Goal: Communication & Community: Answer question/provide support

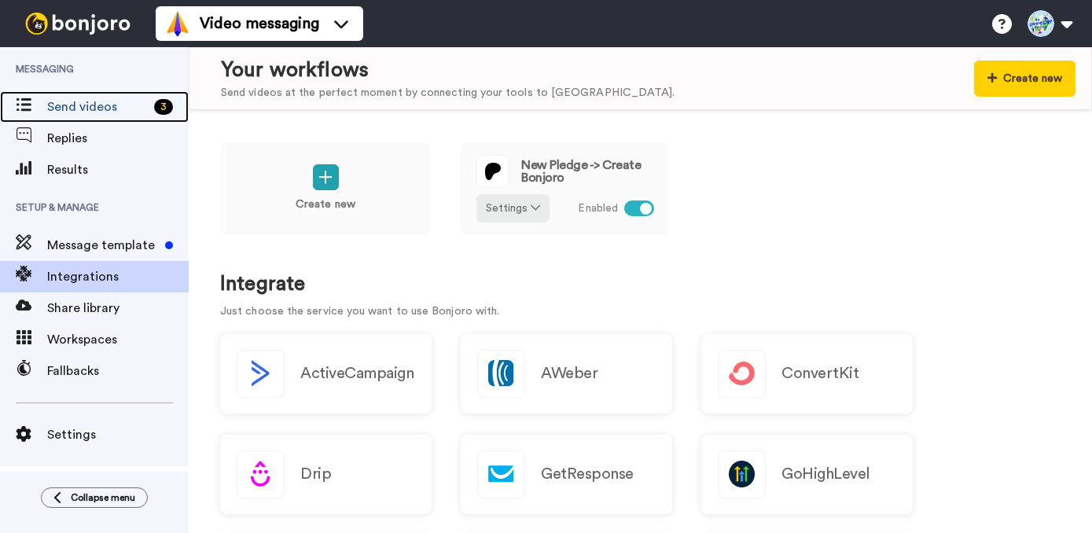
click at [112, 115] on span "Send videos" at bounding box center [97, 106] width 101 height 19
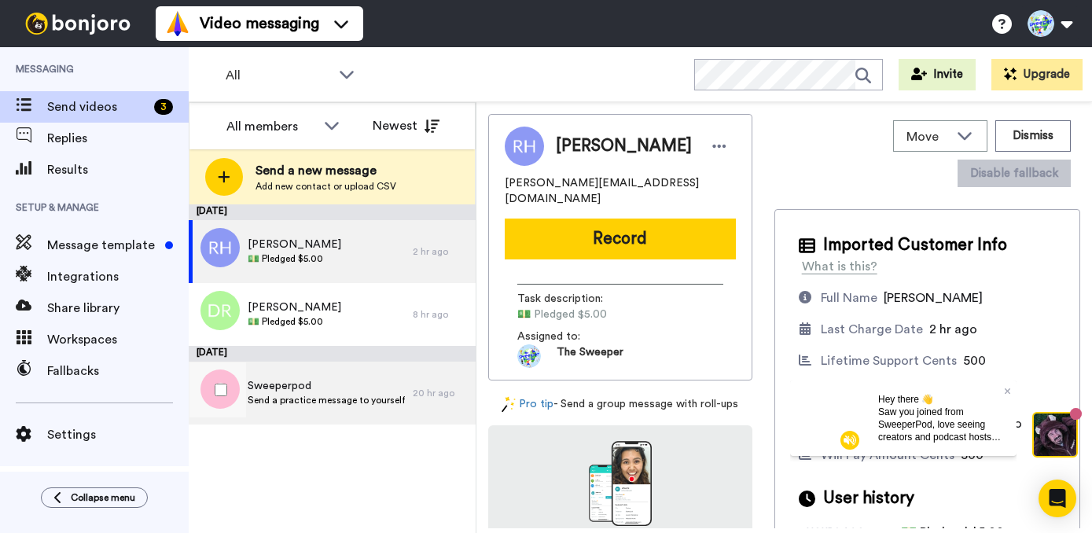
click at [281, 399] on span "Send a practice message to yourself" at bounding box center [326, 400] width 157 height 13
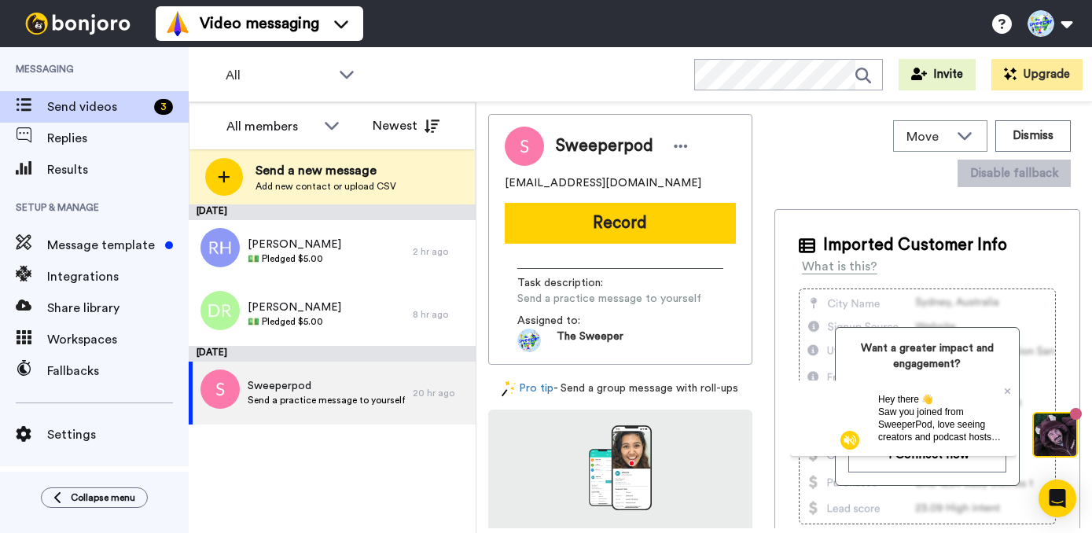
click at [1010, 389] on div "Hey there 👋 Saw you joined from SweeperPod, love seeing creators and podcast ho…" at bounding box center [940, 417] width 151 height 75
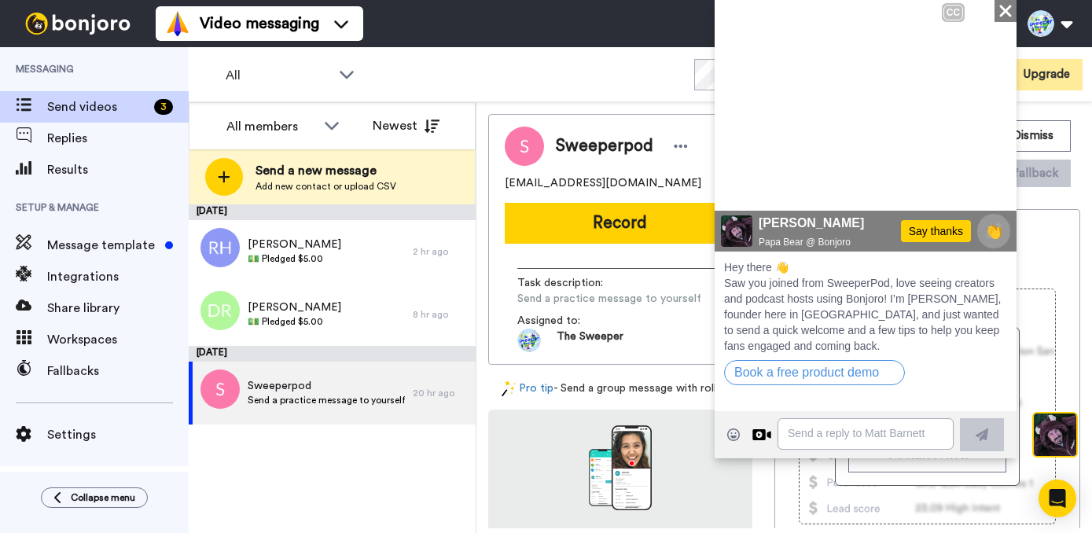
click at [1003, 14] on icon at bounding box center [1005, 11] width 12 height 12
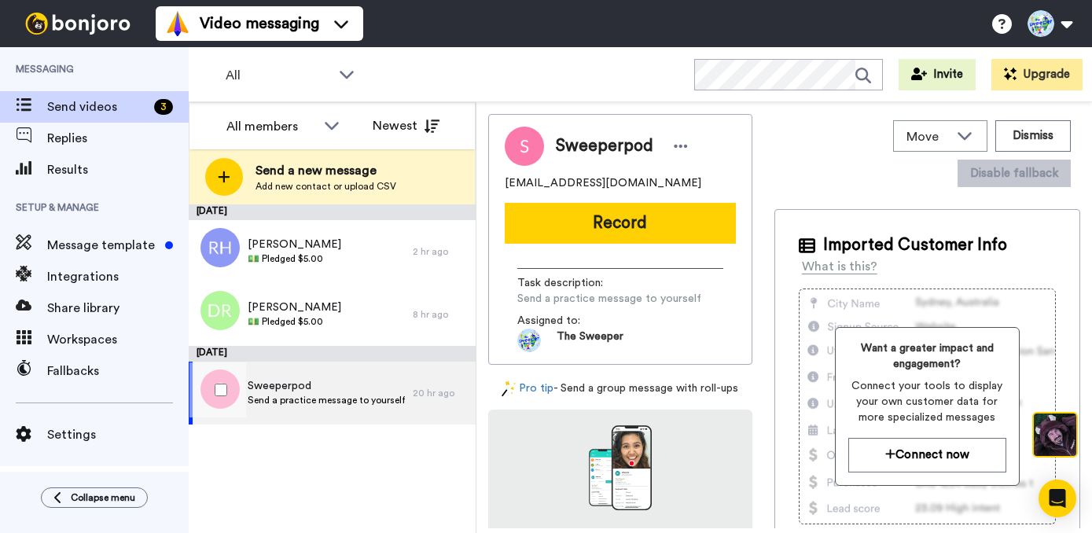
click at [362, 397] on span "Send a practice message to yourself" at bounding box center [326, 400] width 157 height 13
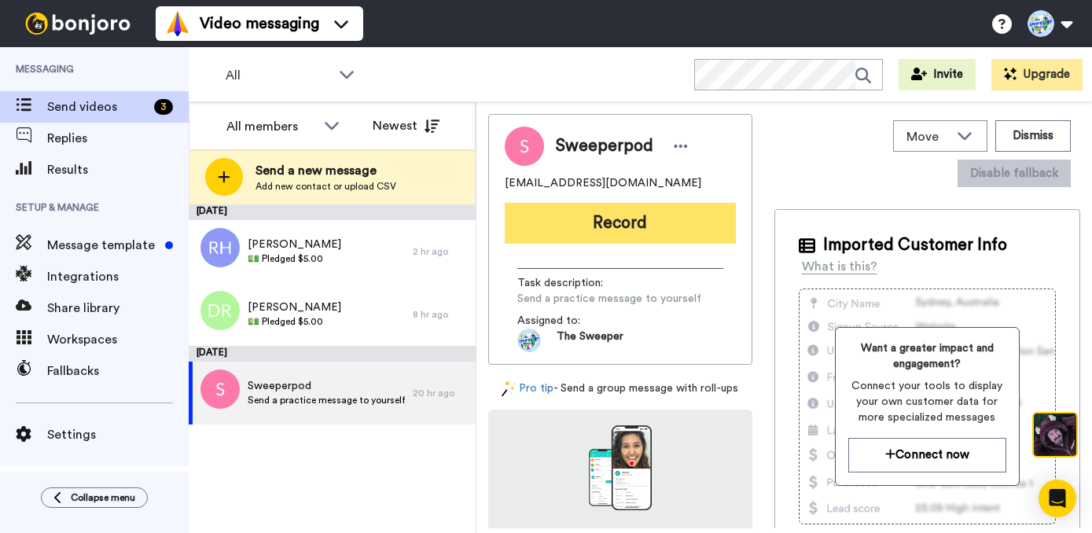
click at [633, 215] on button "Record" at bounding box center [620, 223] width 231 height 41
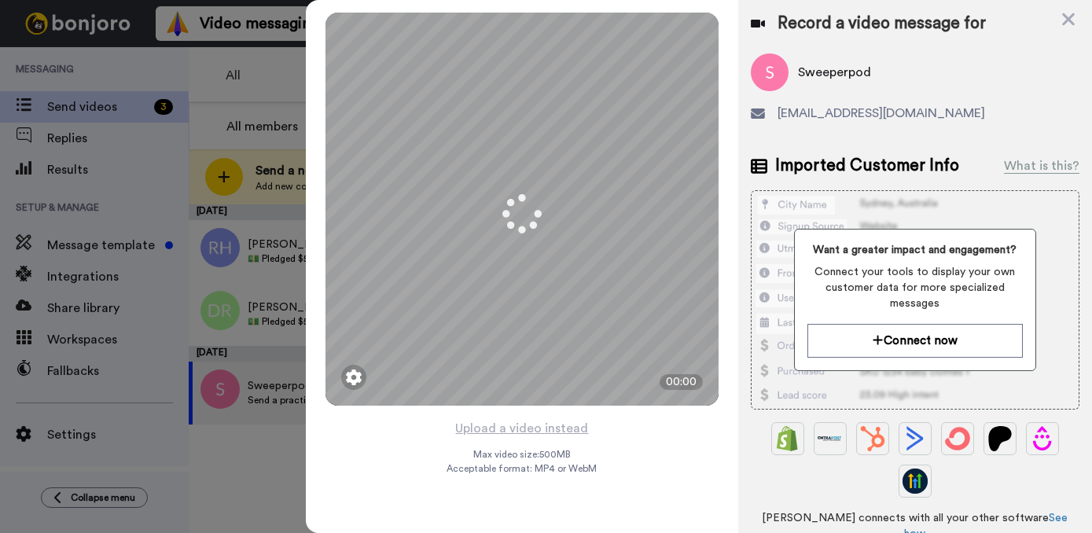
click at [938, 361] on div "Want a greater impact and engagement? Connect your tools to display your own cu…" at bounding box center [914, 300] width 241 height 142
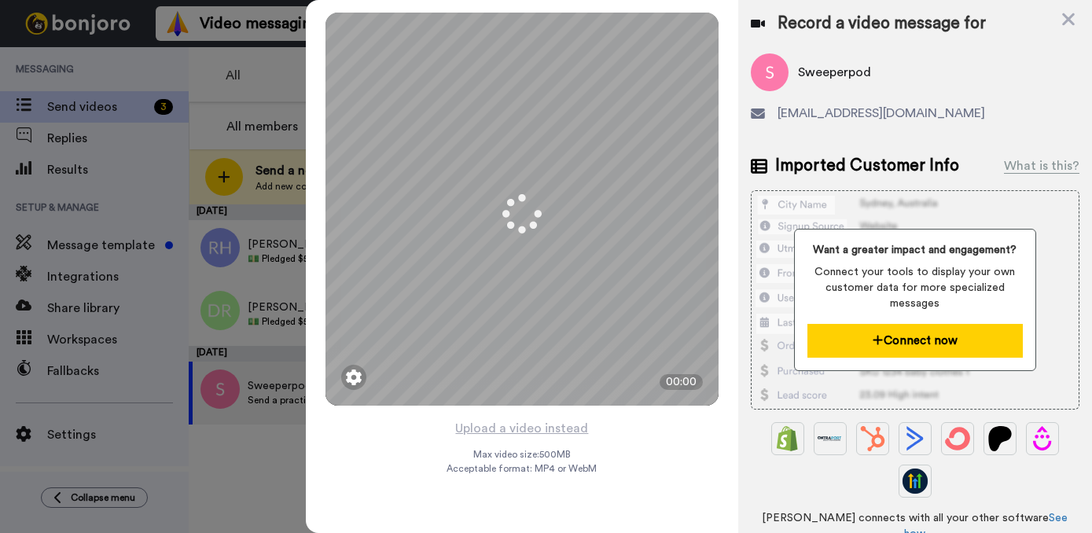
click at [939, 327] on button "Connect now" at bounding box center [914, 341] width 215 height 34
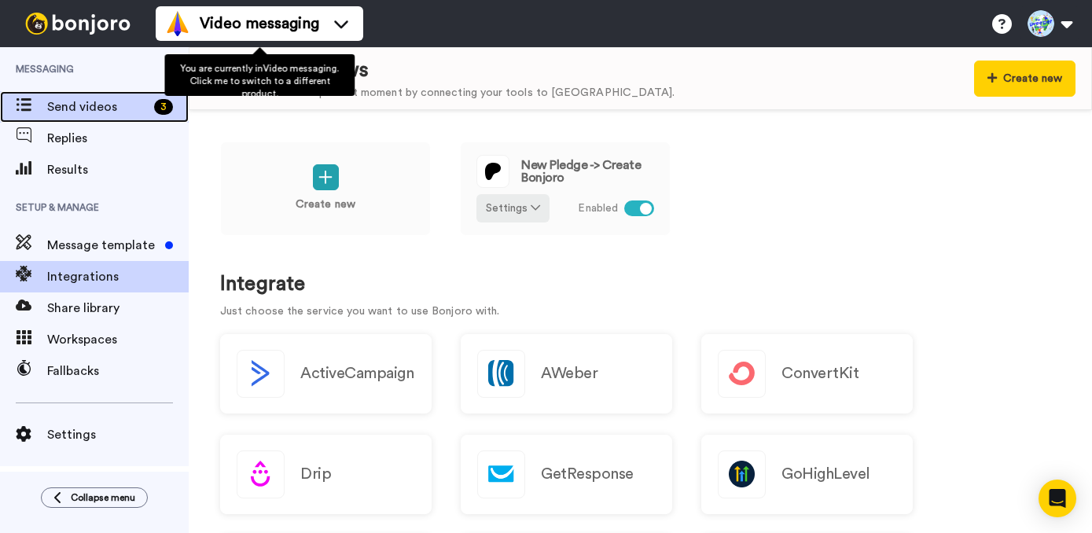
click at [100, 110] on span "Send videos" at bounding box center [97, 106] width 101 height 19
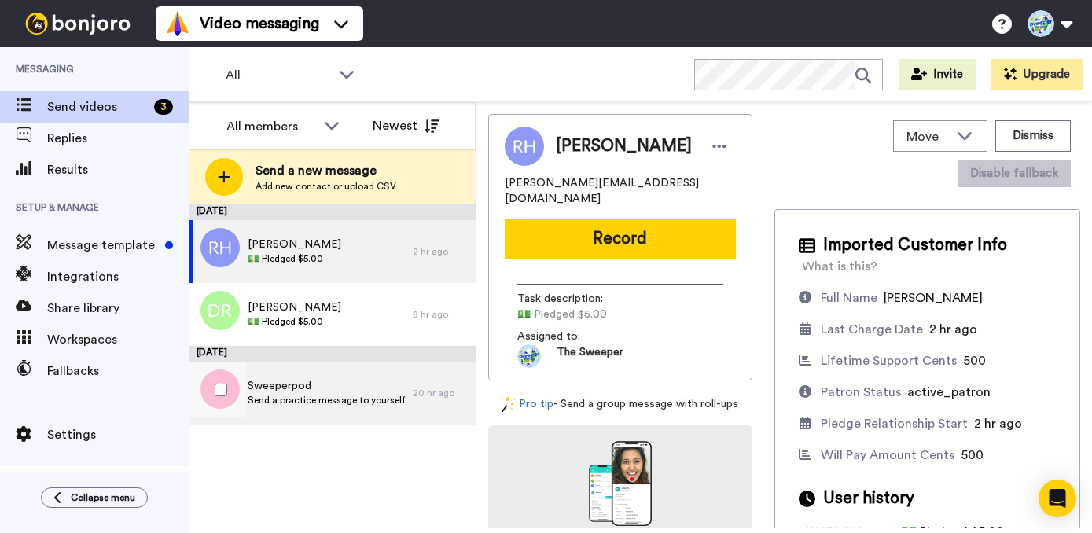
click at [318, 394] on span "Send a practice message to yourself" at bounding box center [326, 400] width 157 height 13
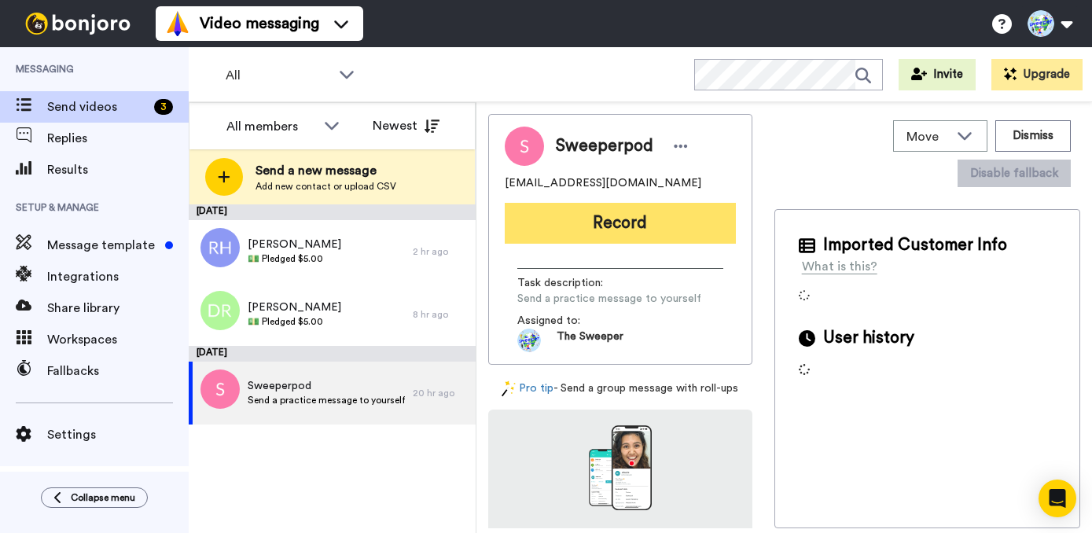
click at [623, 226] on button "Record" at bounding box center [620, 223] width 231 height 41
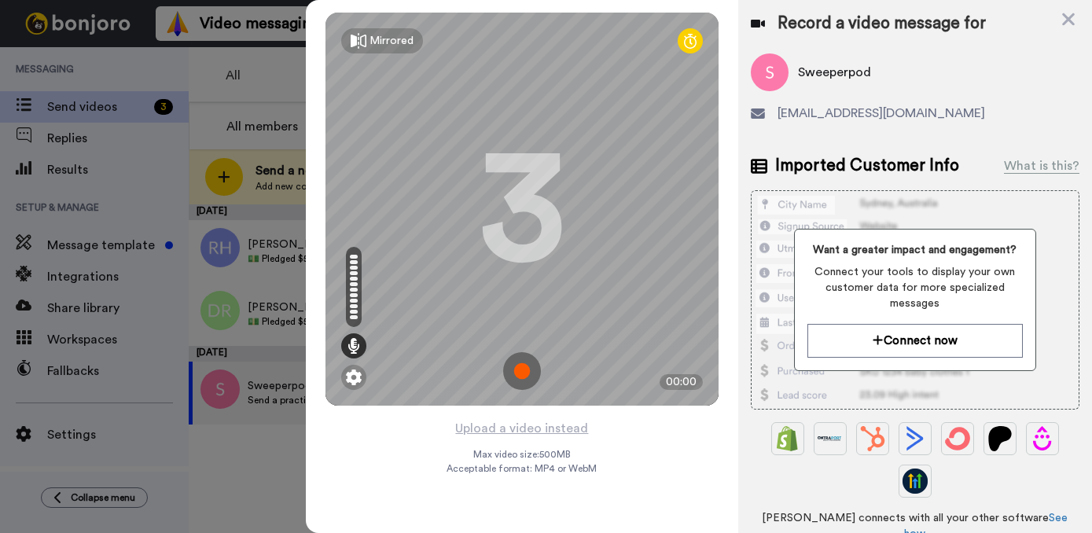
click at [529, 371] on img at bounding box center [522, 371] width 38 height 38
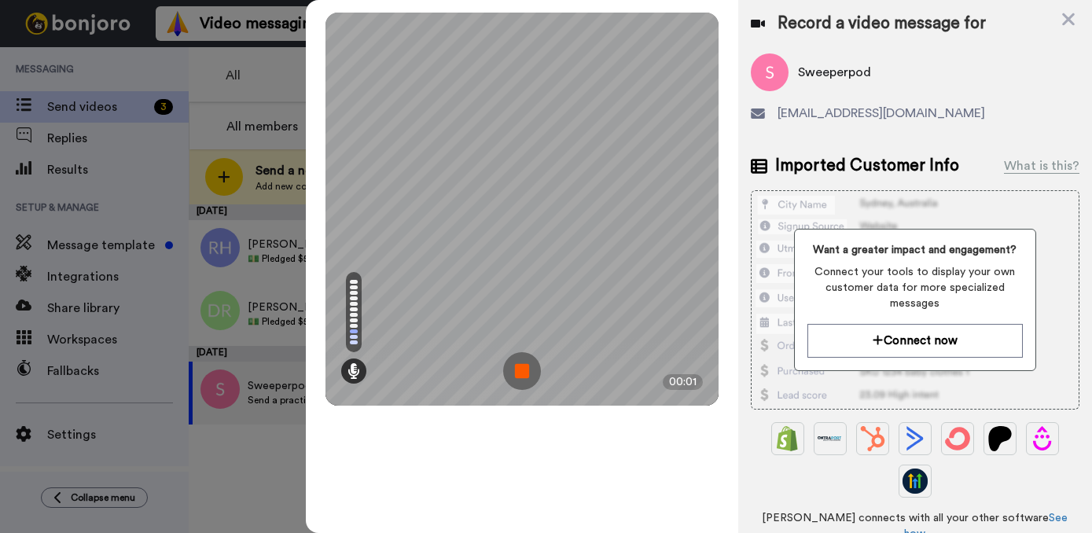
click at [529, 368] on img at bounding box center [522, 371] width 38 height 38
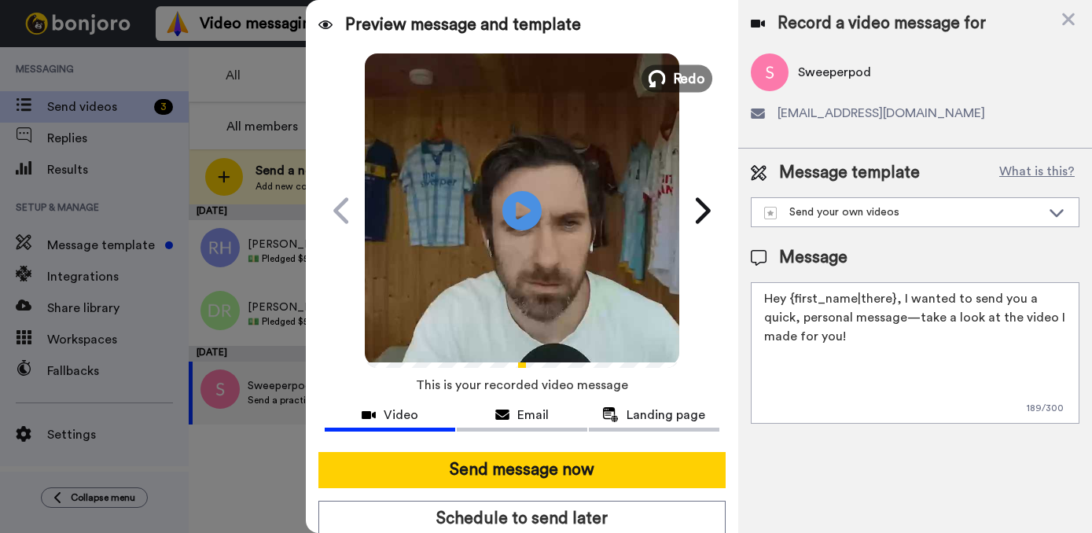
click at [654, 79] on icon at bounding box center [657, 78] width 17 height 17
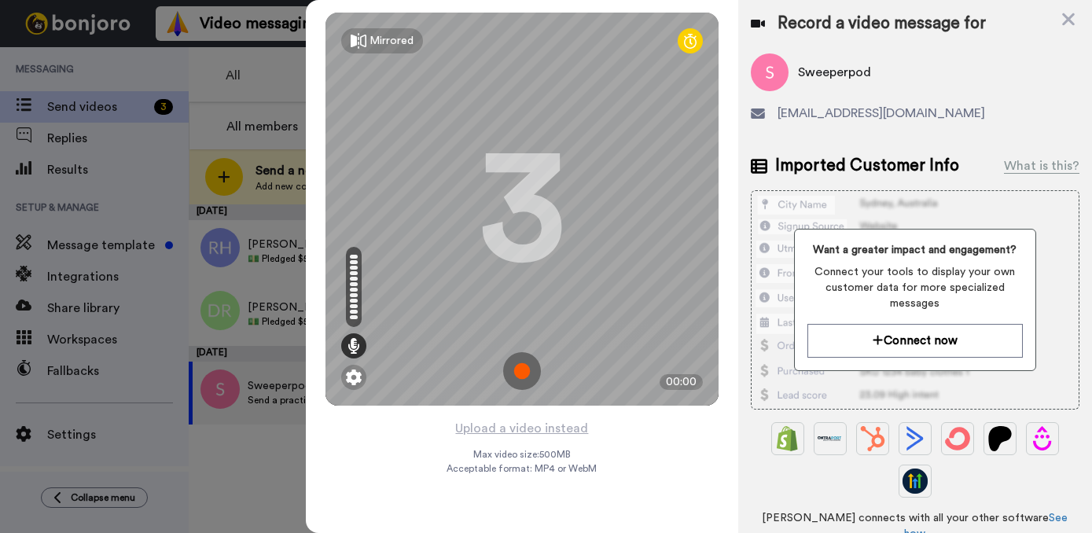
click at [524, 377] on img at bounding box center [522, 371] width 38 height 38
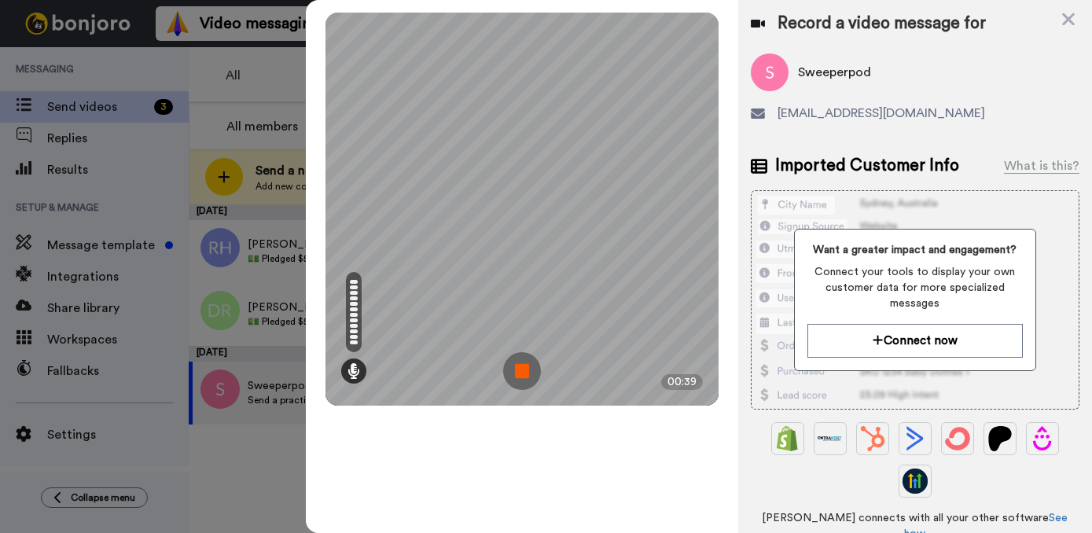
click at [522, 380] on img at bounding box center [522, 371] width 38 height 38
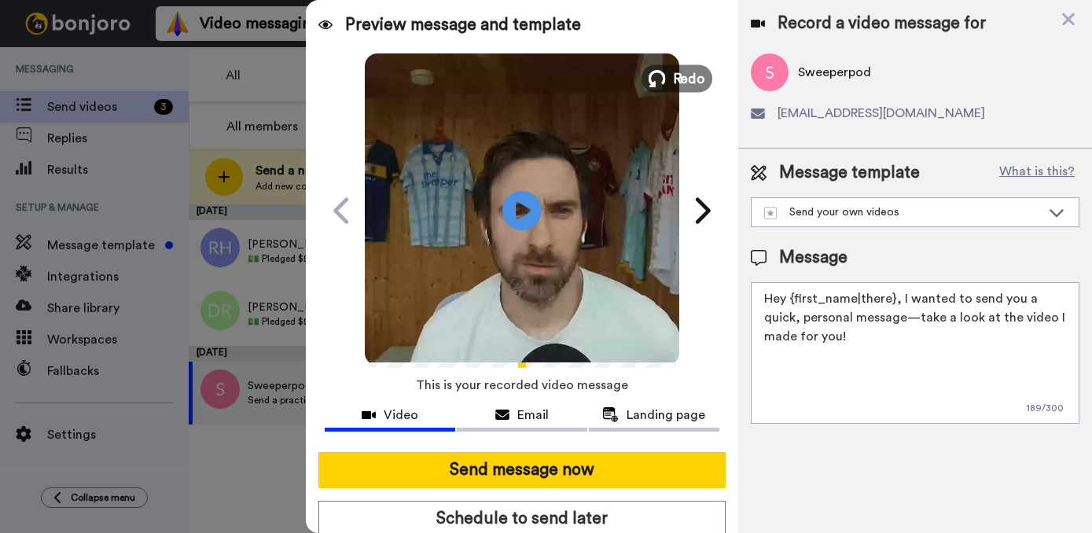
click at [660, 76] on button "Redo" at bounding box center [676, 78] width 71 height 28
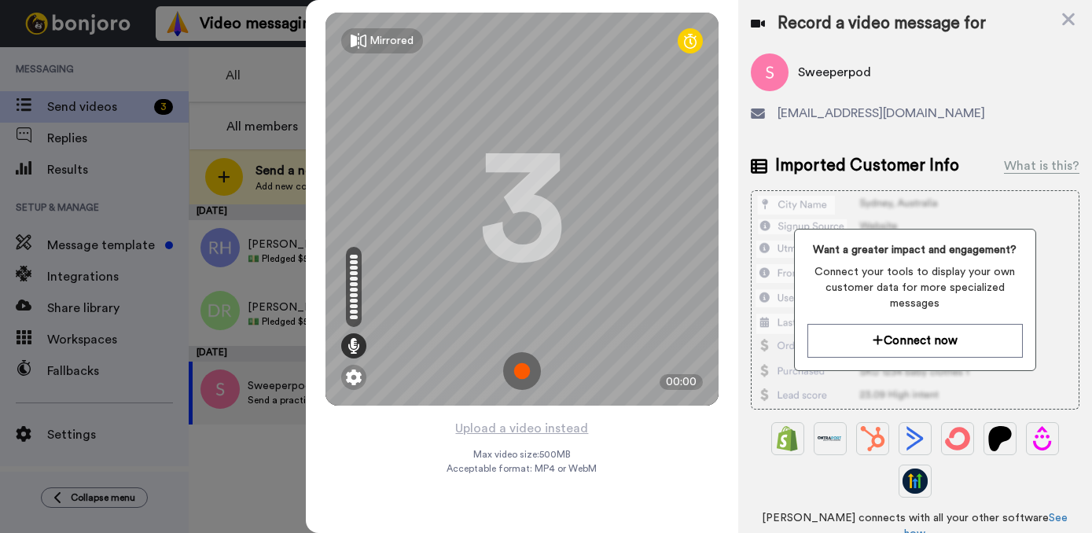
click at [526, 380] on img at bounding box center [522, 371] width 38 height 38
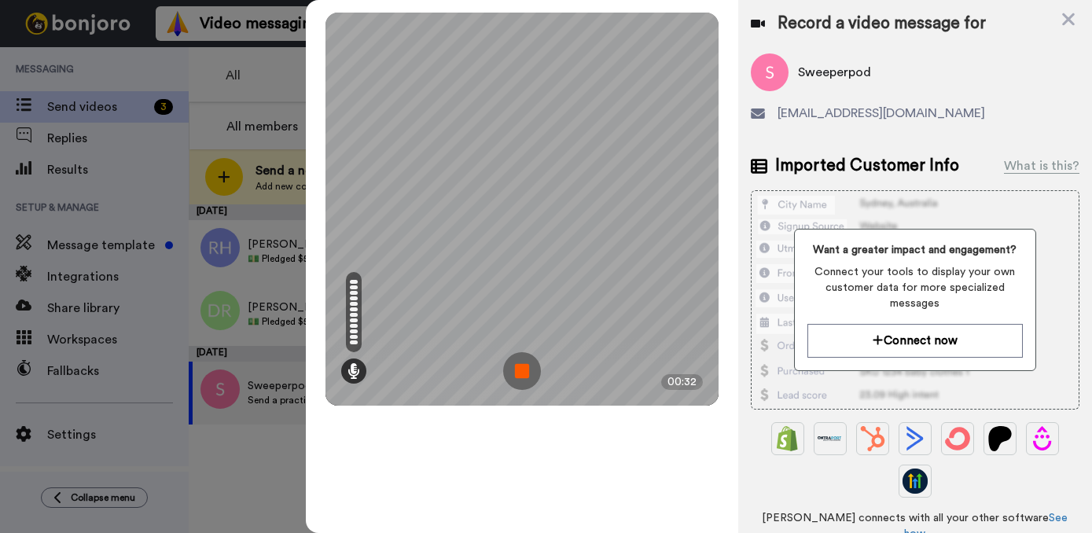
click at [523, 373] on img at bounding box center [522, 371] width 38 height 38
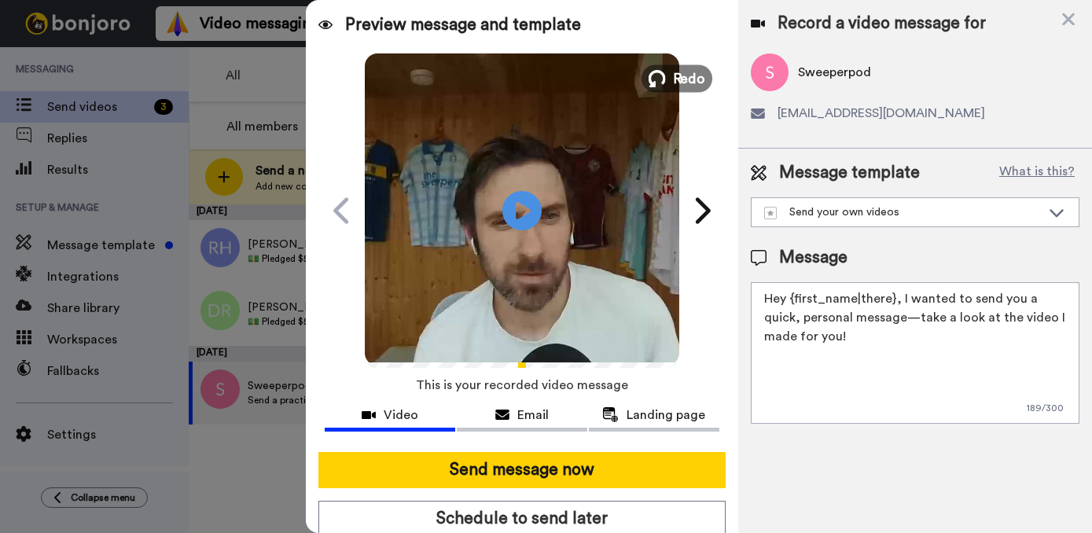
click at [678, 77] on span "Redo" at bounding box center [688, 78] width 33 height 20
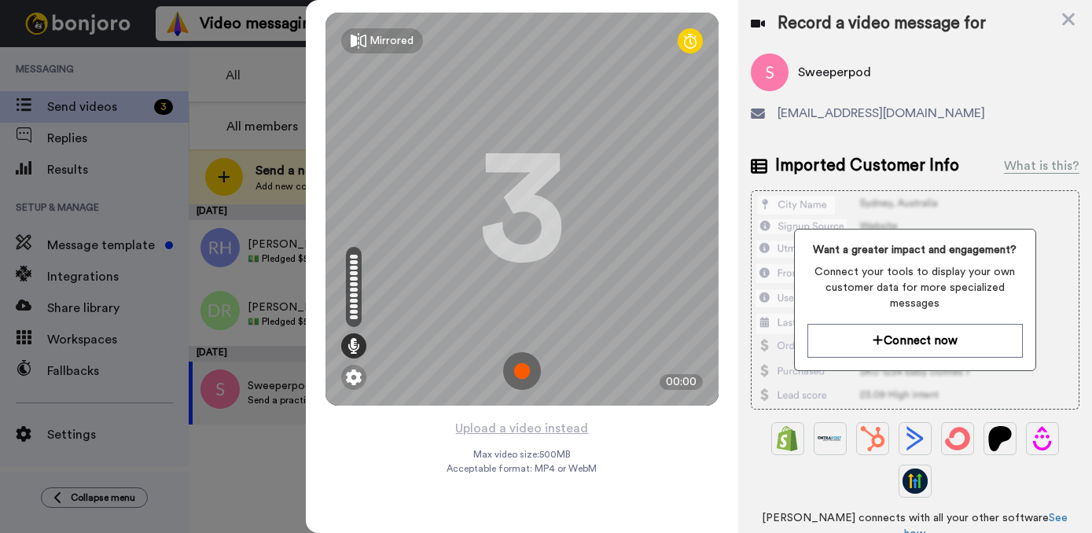
click at [530, 366] on img at bounding box center [522, 371] width 38 height 38
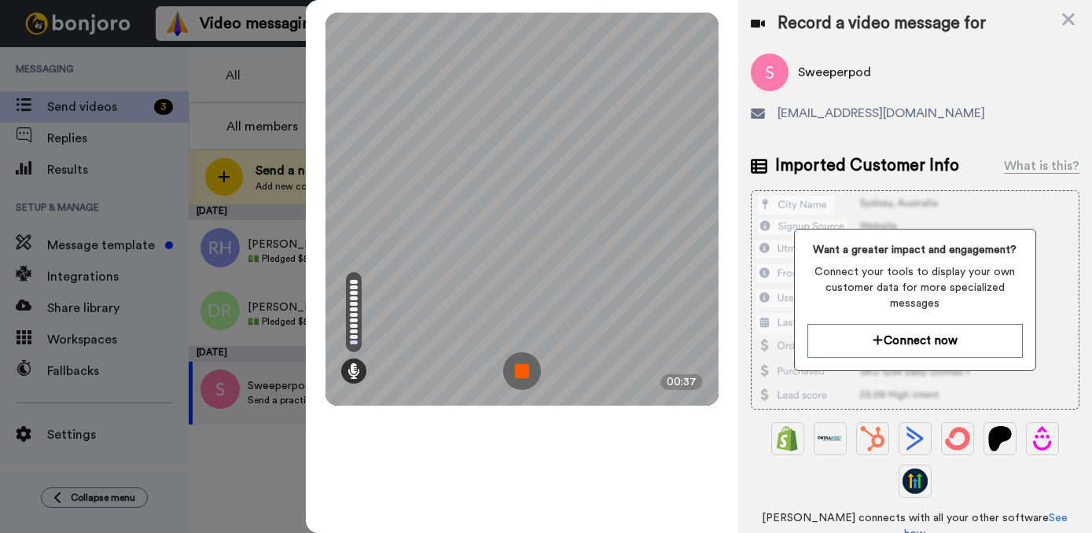
click at [519, 369] on img at bounding box center [522, 371] width 38 height 38
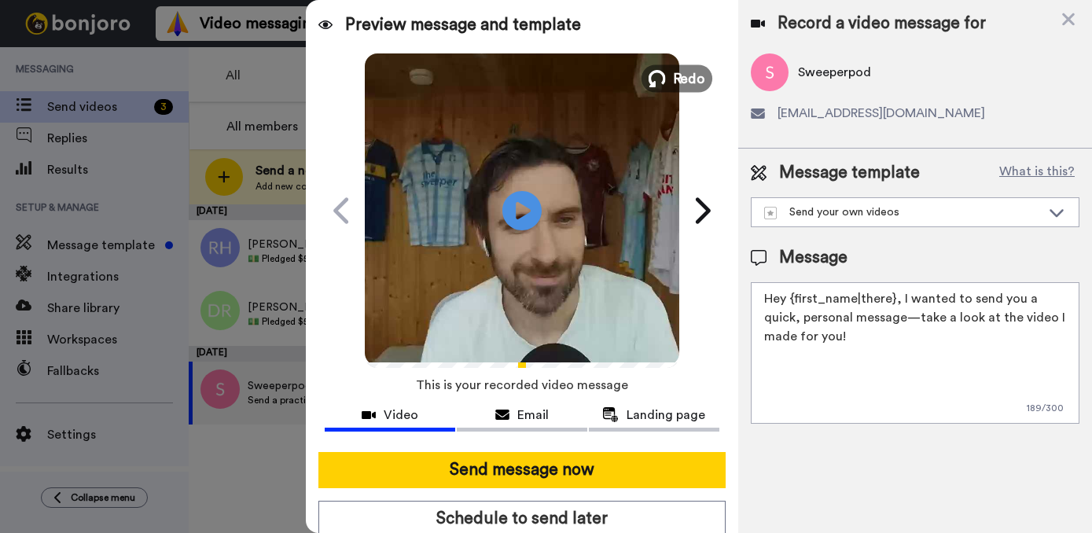
click at [681, 81] on span "Redo" at bounding box center [688, 78] width 33 height 20
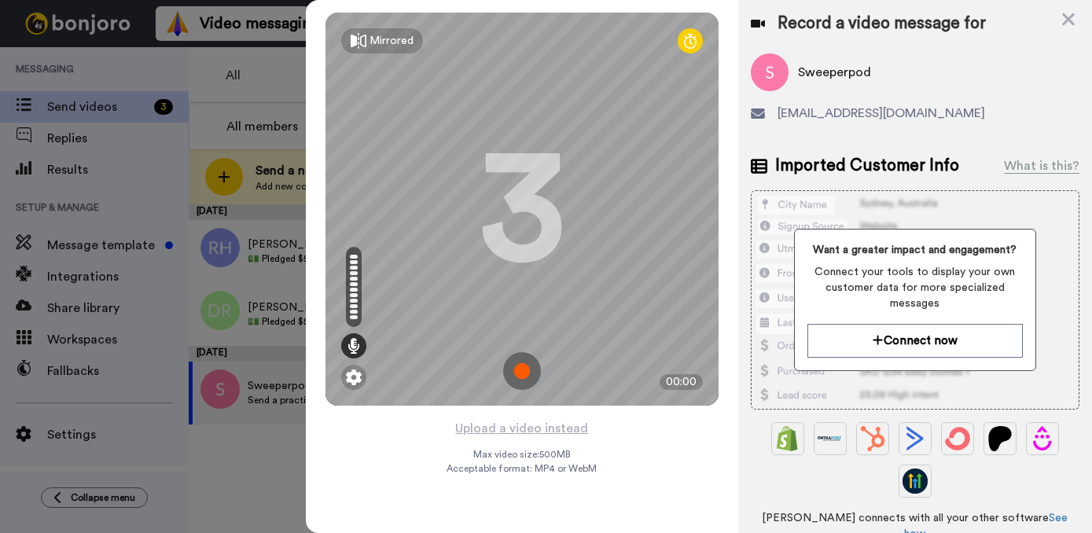
click at [532, 377] on img at bounding box center [522, 371] width 38 height 38
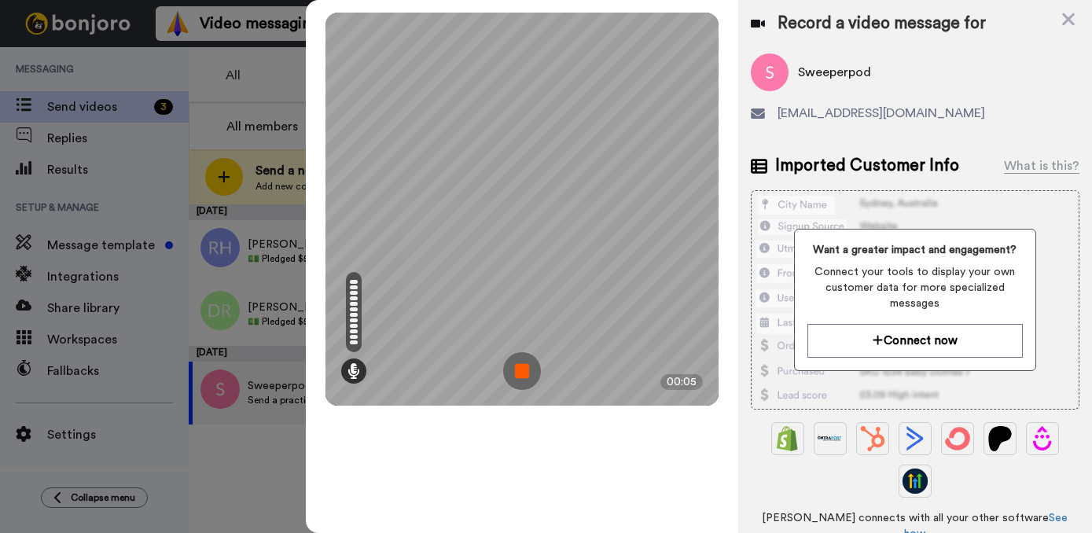
click at [520, 380] on img at bounding box center [522, 371] width 38 height 38
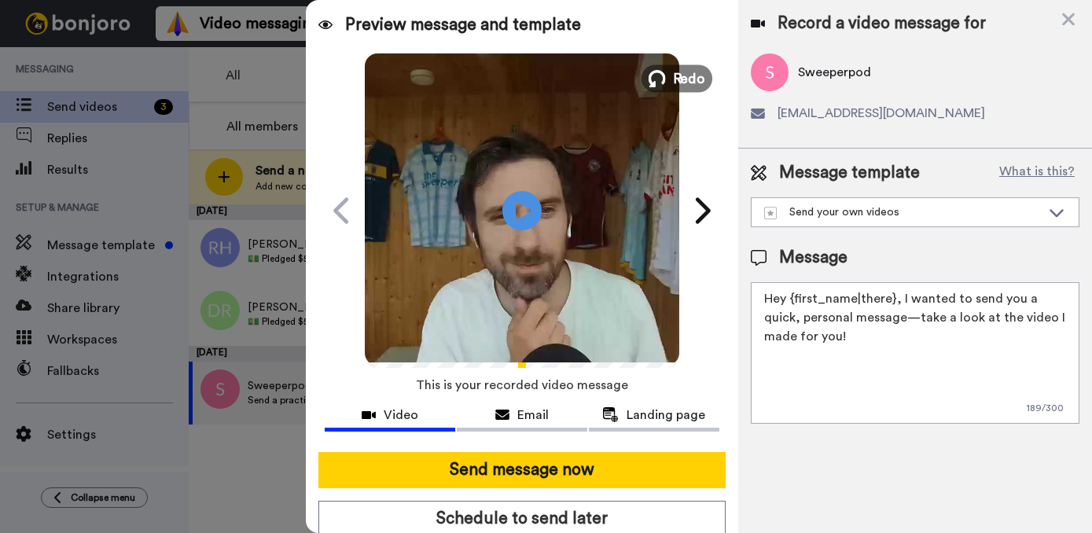
click at [682, 82] on span "Redo" at bounding box center [688, 78] width 33 height 20
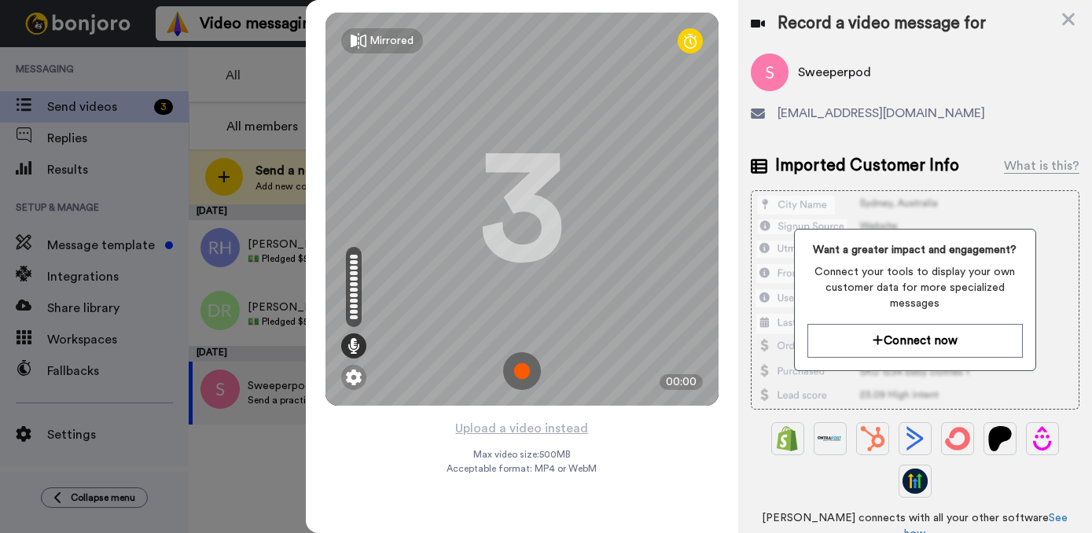
click at [521, 380] on img at bounding box center [522, 371] width 38 height 38
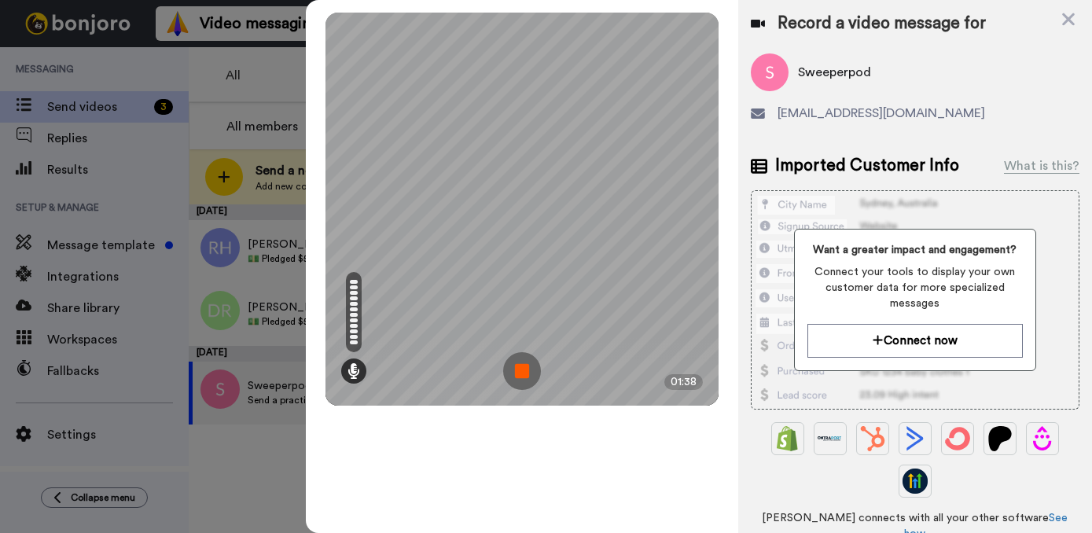
click at [517, 369] on img at bounding box center [522, 371] width 38 height 38
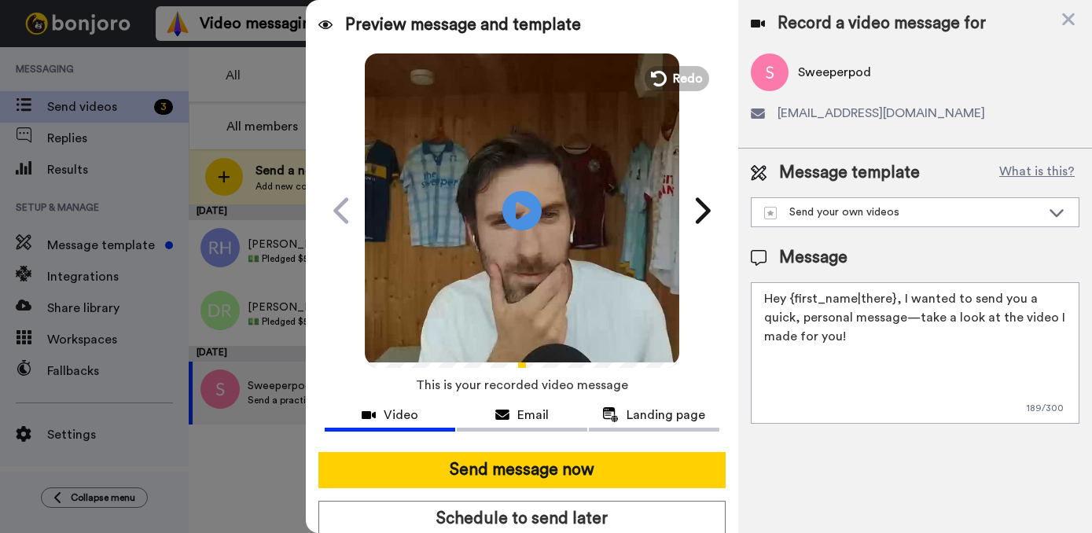
click at [909, 340] on textarea "Hey {first_name|there}, I wanted to send you a quick, personal message—take a l…" at bounding box center [915, 352] width 329 height 141
drag, startPoint x: 873, startPoint y: 343, endPoint x: 790, endPoint y: 302, distance: 92.8
click at [790, 302] on textarea "Hey {first_name|there}, I wanted to send you a quick, personal message—take a l…" at bounding box center [915, 352] width 329 height 141
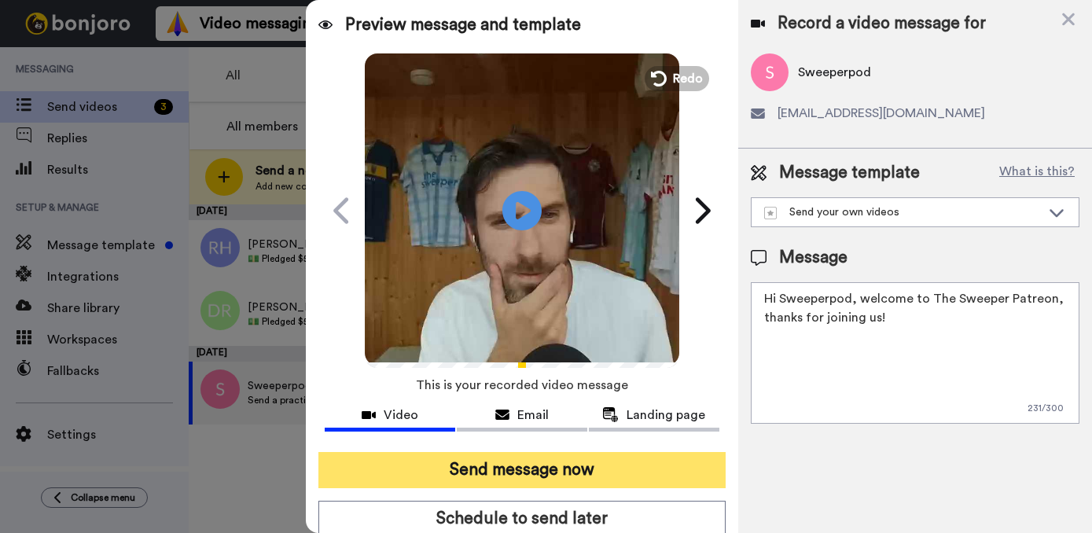
type textarea "Hi Sweeperpod, welcome to The Sweeper Patreon, thanks for joining us!"
click at [518, 475] on button "Send message now" at bounding box center [521, 470] width 407 height 36
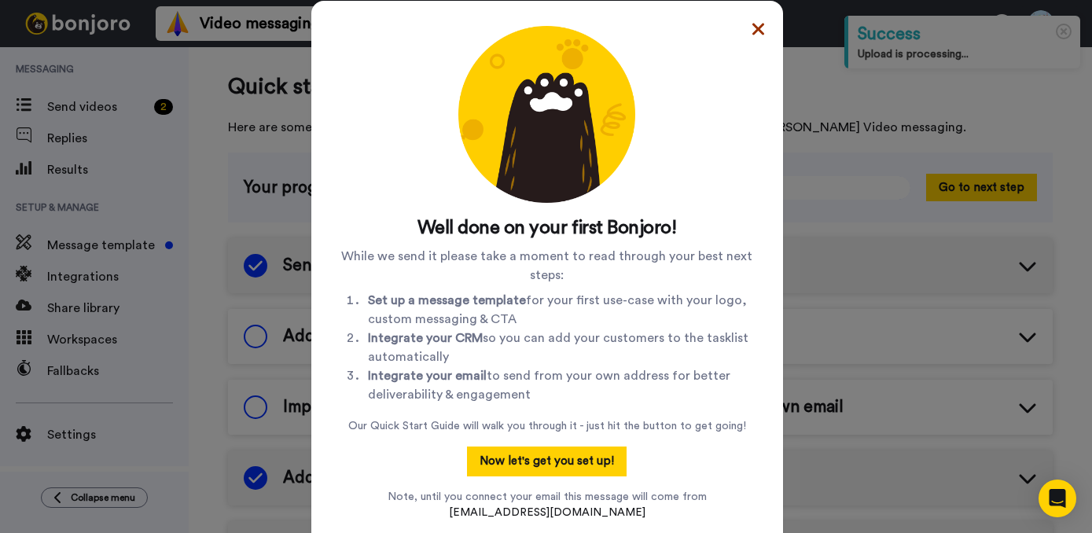
click at [752, 34] on icon at bounding box center [758, 29] width 12 height 12
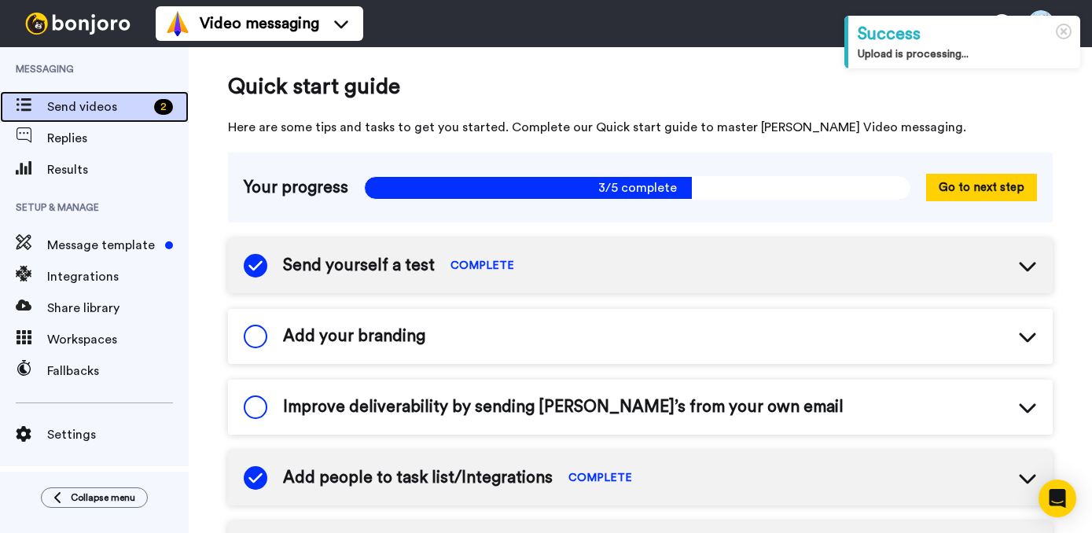
click at [58, 111] on span "Send videos" at bounding box center [97, 106] width 101 height 19
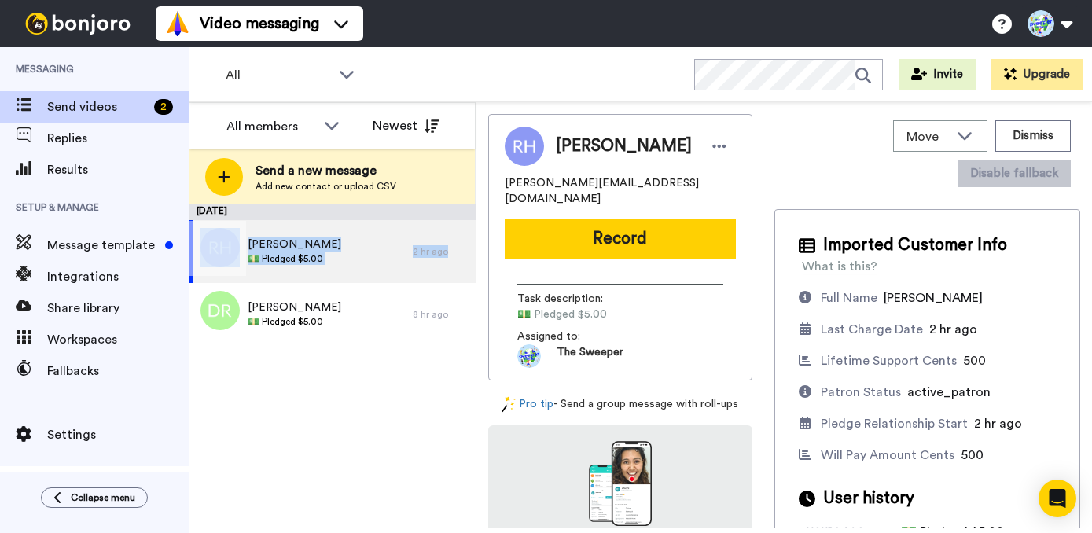
drag, startPoint x: 189, startPoint y: 233, endPoint x: 185, endPoint y: 168, distance: 64.6
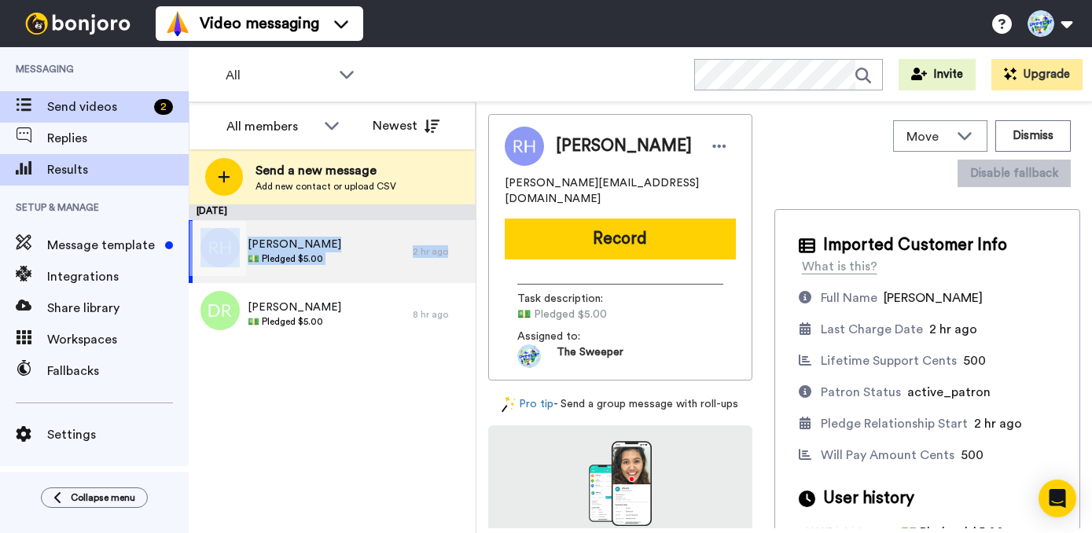
click at [186, 209] on div "Messaging Send videos 2 Replies Results Setup & Manage Message template Integra…" at bounding box center [546, 290] width 1092 height 486
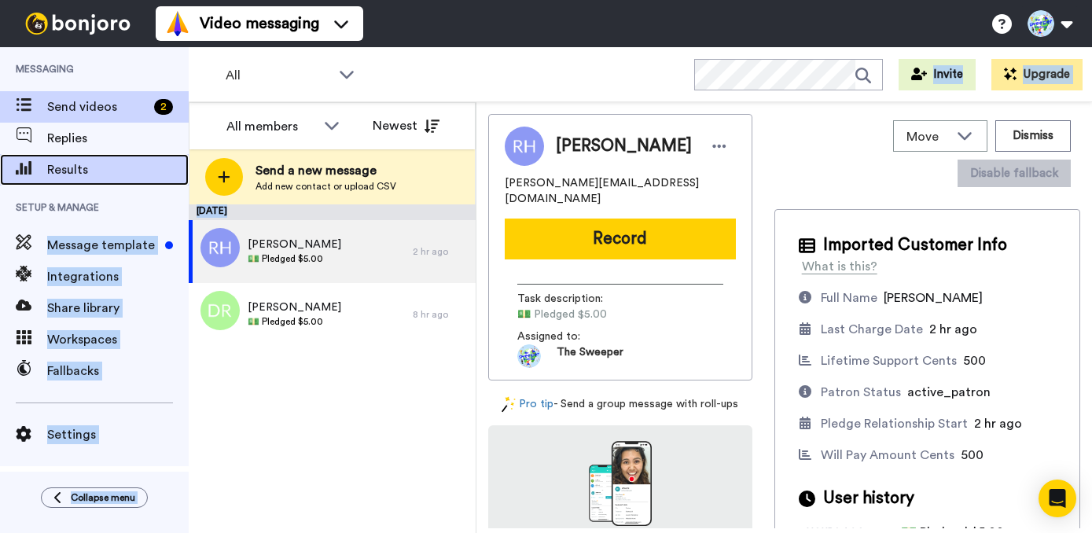
click at [108, 173] on span "Results" at bounding box center [117, 169] width 141 height 19
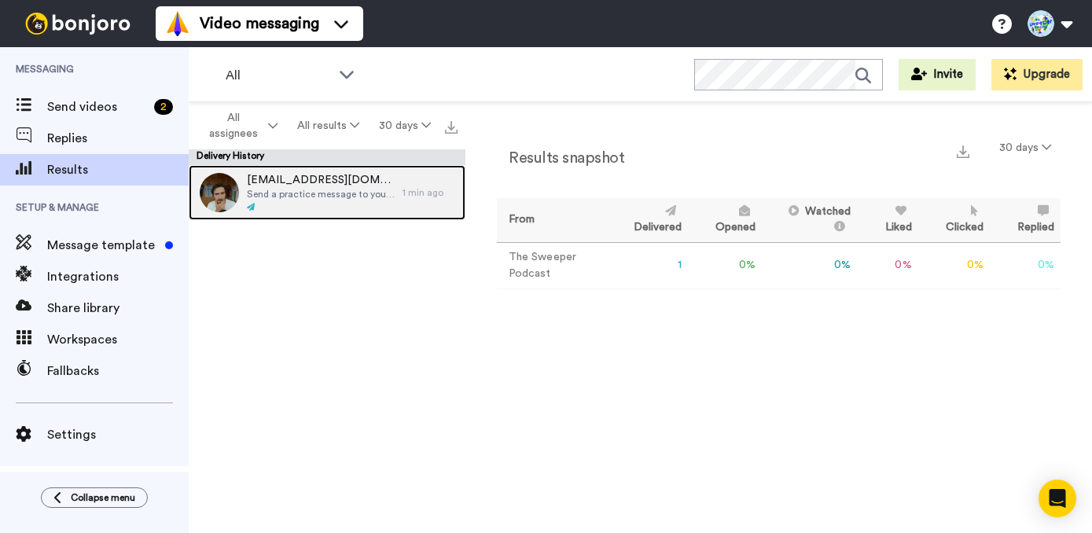
click at [306, 189] on span "Send a practice message to yourself" at bounding box center [321, 194] width 148 height 13
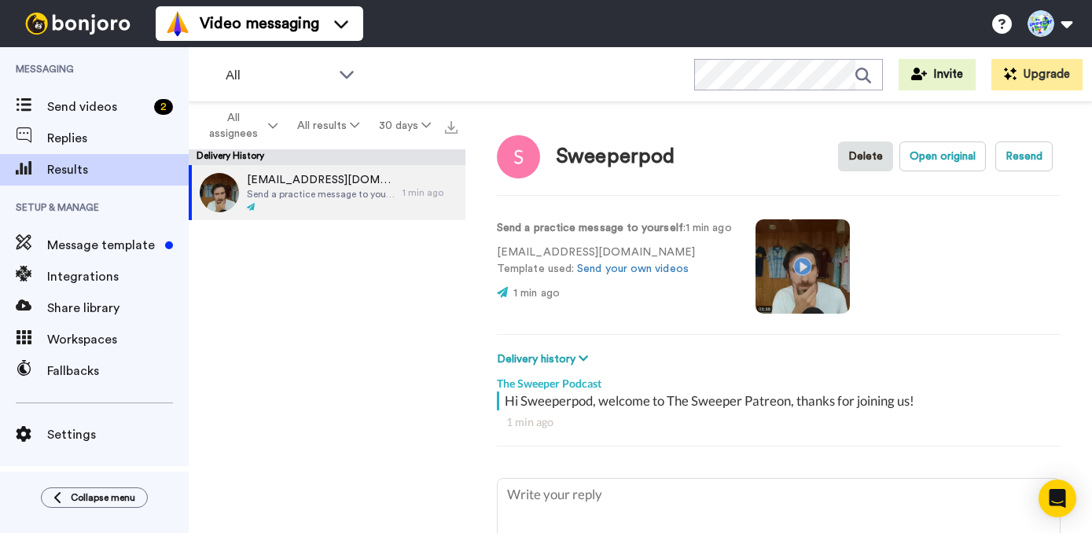
click at [801, 265] on video at bounding box center [802, 266] width 94 height 94
click at [801, 267] on video at bounding box center [802, 266] width 94 height 94
click at [1020, 144] on button "Resend" at bounding box center [1023, 156] width 57 height 30
click at [582, 356] on icon at bounding box center [583, 358] width 9 height 11
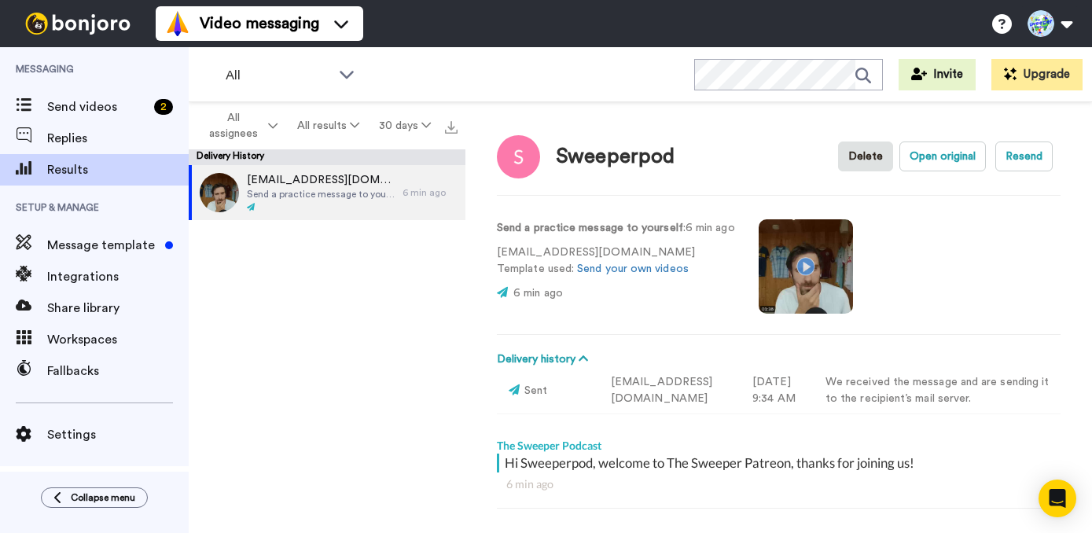
type textarea "x"
